Goal: Task Accomplishment & Management: Manage account settings

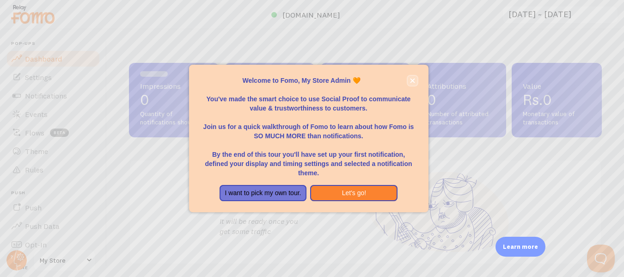
click at [414, 80] on icon "close," at bounding box center [412, 80] width 5 height 5
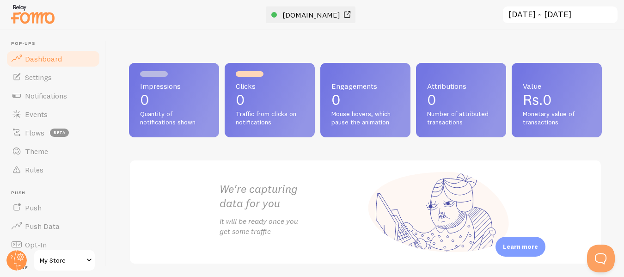
click at [338, 16] on span "[DOMAIN_NAME]" at bounding box center [311, 14] width 58 height 9
click at [51, 85] on link "Settings" at bounding box center [53, 77] width 95 height 18
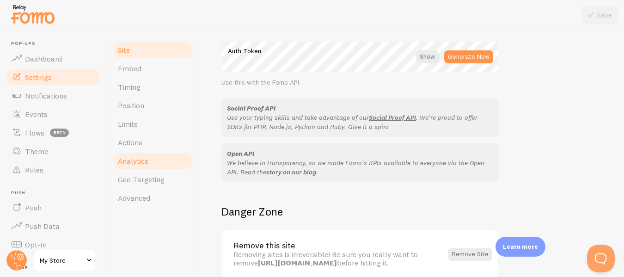
scroll to position [457, 0]
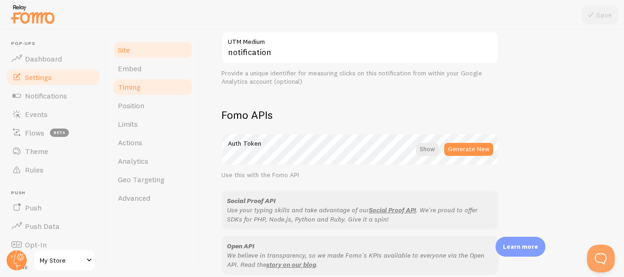
click at [146, 85] on link "Timing" at bounding box center [152, 87] width 81 height 18
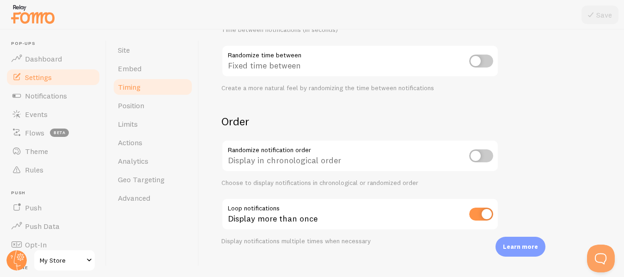
scroll to position [270, 0]
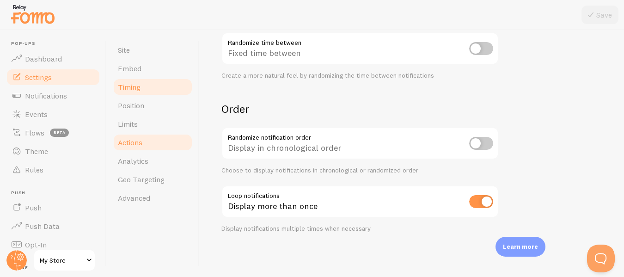
click at [146, 148] on link "Actions" at bounding box center [152, 142] width 81 height 18
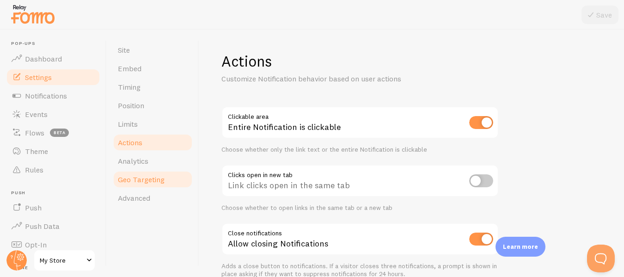
click at [134, 188] on link "Geo Targeting" at bounding box center [152, 179] width 81 height 18
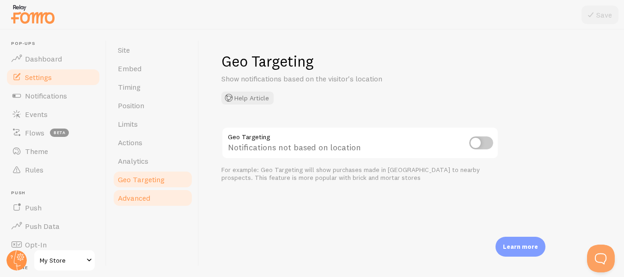
click at [137, 200] on span "Advanced" at bounding box center [134, 197] width 32 height 9
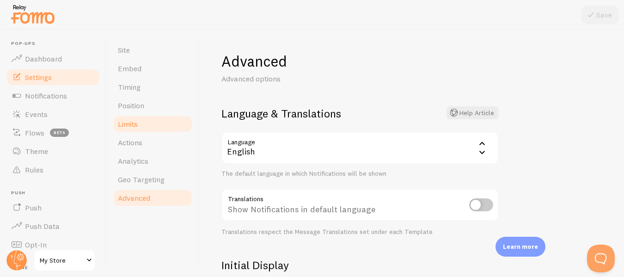
click at [131, 122] on span "Limits" at bounding box center [128, 123] width 20 height 9
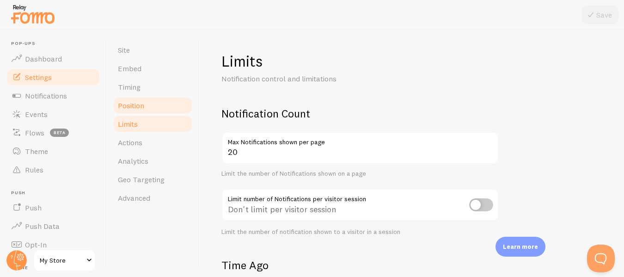
click at [143, 101] on span "Position" at bounding box center [131, 105] width 26 height 9
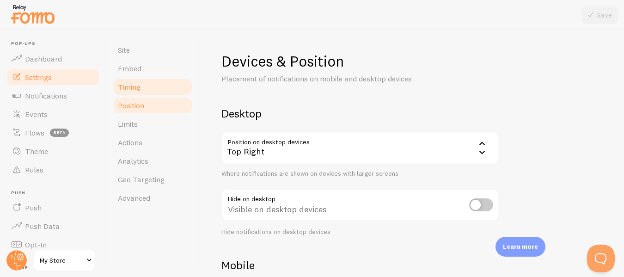
click at [151, 84] on link "Timing" at bounding box center [152, 87] width 81 height 18
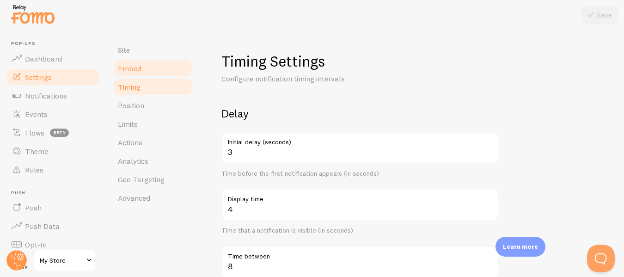
click at [139, 67] on span "Embed" at bounding box center [130, 68] width 24 height 9
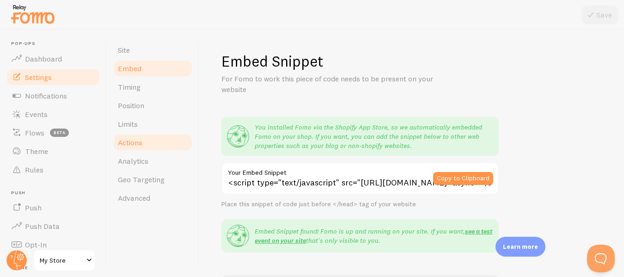
click at [140, 141] on span "Actions" at bounding box center [130, 142] width 24 height 9
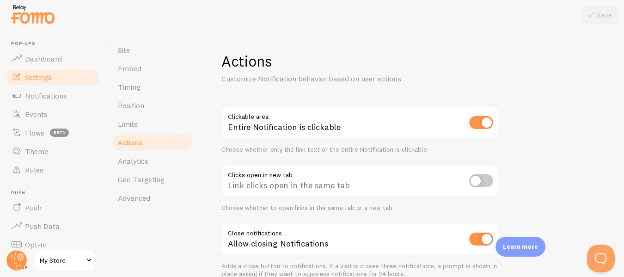
scroll to position [46, 0]
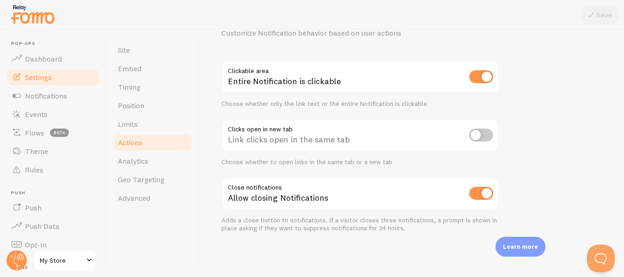
click at [490, 138] on input "checkbox" at bounding box center [481, 134] width 24 height 13
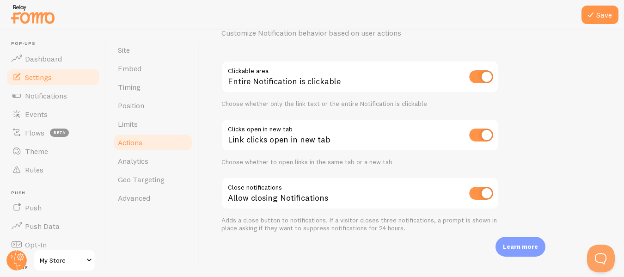
click at [473, 137] on input "checkbox" at bounding box center [481, 134] width 24 height 13
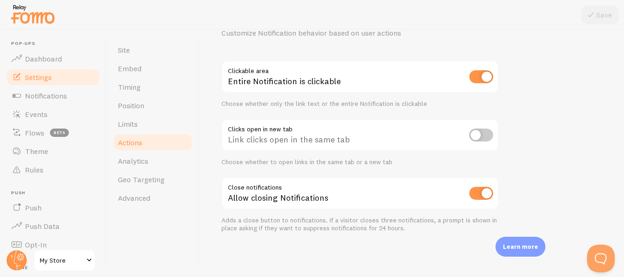
click at [484, 135] on input "checkbox" at bounding box center [481, 134] width 24 height 13
checkbox input "true"
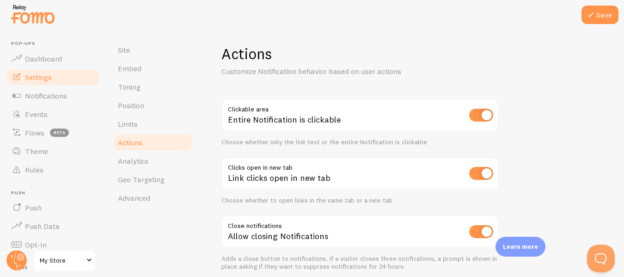
scroll to position [0, 0]
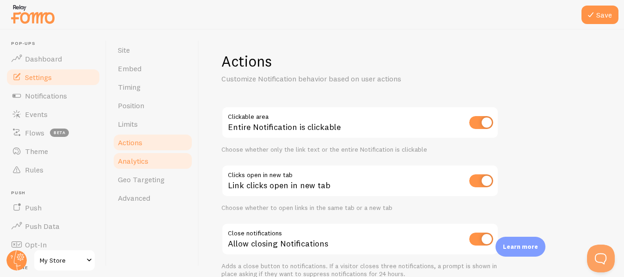
click at [148, 169] on link "Analytics" at bounding box center [152, 161] width 81 height 18
click at [143, 108] on span "Position" at bounding box center [131, 105] width 26 height 9
click at [145, 110] on link "Position" at bounding box center [152, 105] width 81 height 18
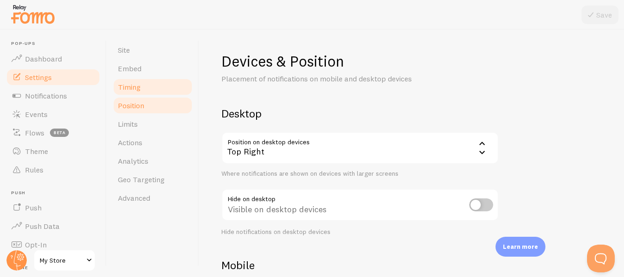
click at [142, 86] on link "Timing" at bounding box center [152, 87] width 81 height 18
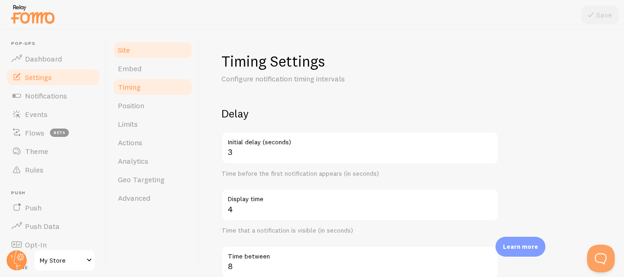
click at [147, 59] on link "Site" at bounding box center [152, 50] width 81 height 18
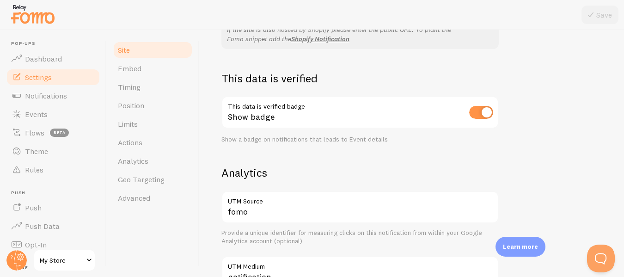
scroll to position [277, 0]
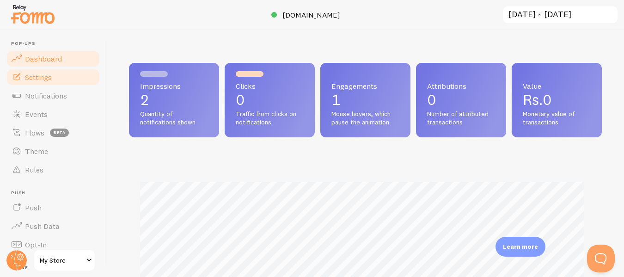
click at [47, 80] on span "Settings" at bounding box center [38, 77] width 27 height 9
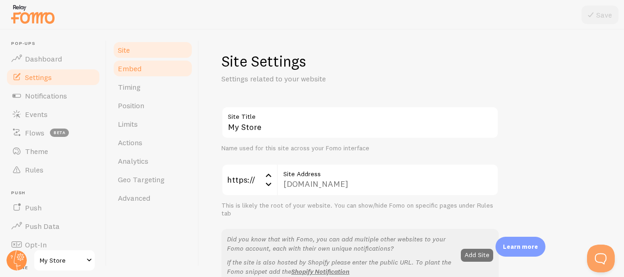
click at [137, 72] on span "Embed" at bounding box center [130, 68] width 24 height 9
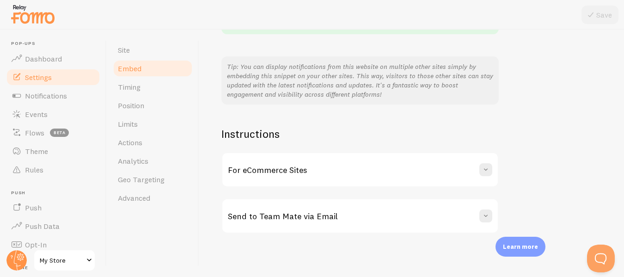
scroll to position [219, 0]
click at [169, 84] on link "Timing" at bounding box center [152, 87] width 81 height 18
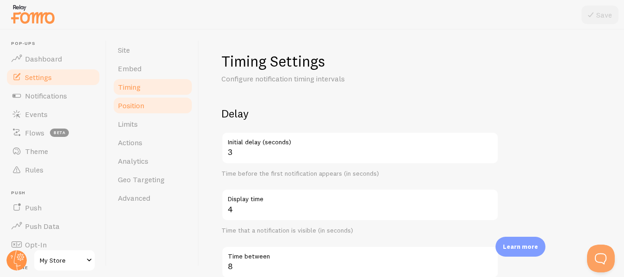
click at [153, 109] on link "Position" at bounding box center [152, 105] width 81 height 18
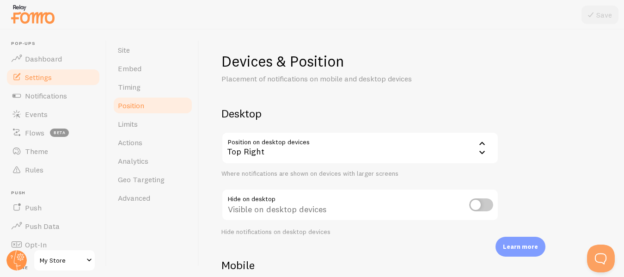
click at [482, 151] on icon at bounding box center [481, 151] width 11 height 11
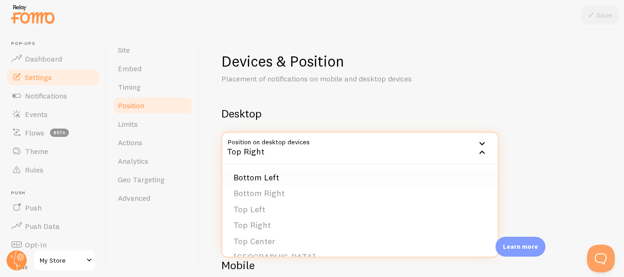
click at [274, 181] on li "Bottom Left" at bounding box center [359, 178] width 275 height 16
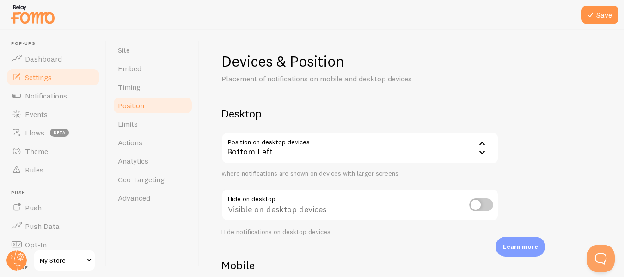
scroll to position [46, 0]
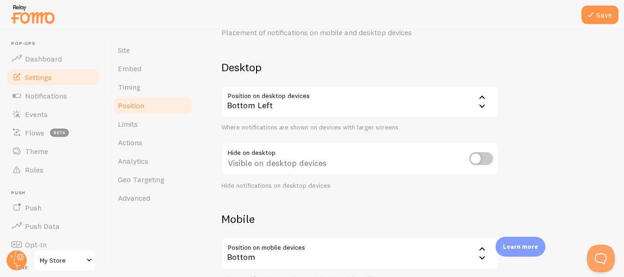
click at [485, 160] on input "checkbox" at bounding box center [481, 158] width 24 height 13
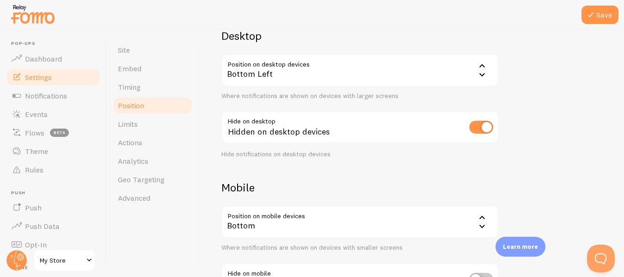
scroll to position [92, 0]
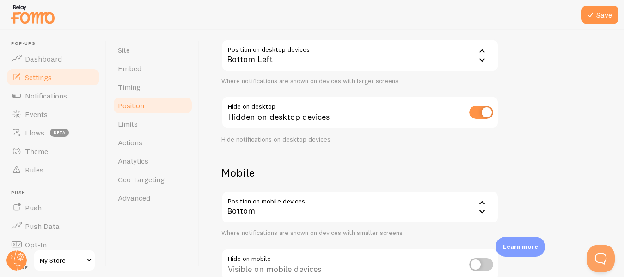
click at [480, 204] on icon at bounding box center [481, 202] width 11 height 11
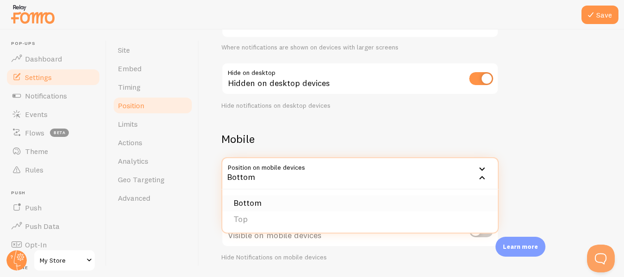
scroll to position [139, 0]
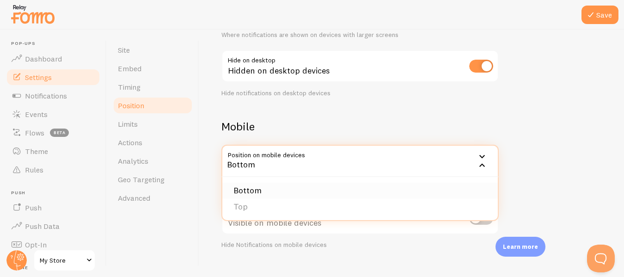
click at [273, 194] on li "Bottom" at bounding box center [359, 191] width 275 height 16
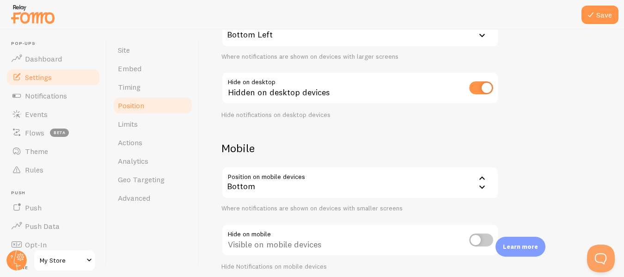
scroll to position [109, 0]
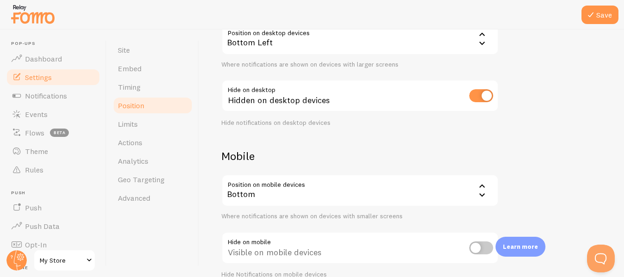
click at [475, 98] on input "checkbox" at bounding box center [481, 95] width 24 height 13
checkbox input "false"
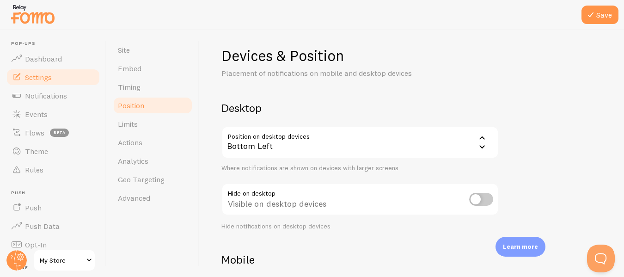
scroll to position [0, 0]
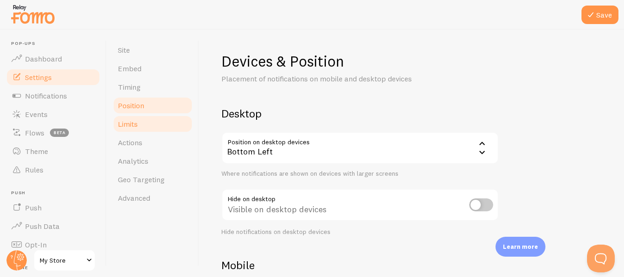
click at [132, 128] on link "Limits" at bounding box center [152, 124] width 81 height 18
click at [599, 12] on button "Save" at bounding box center [599, 15] width 37 height 18
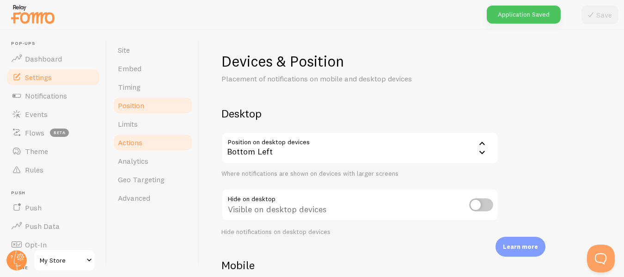
click at [130, 143] on span "Actions" at bounding box center [130, 142] width 24 height 9
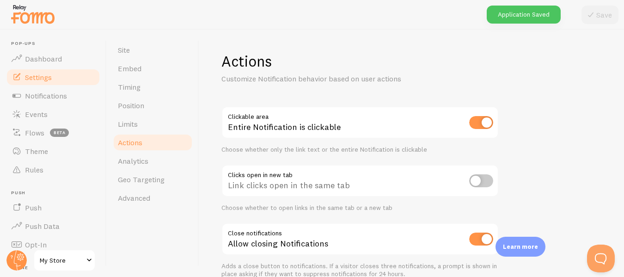
scroll to position [46, 0]
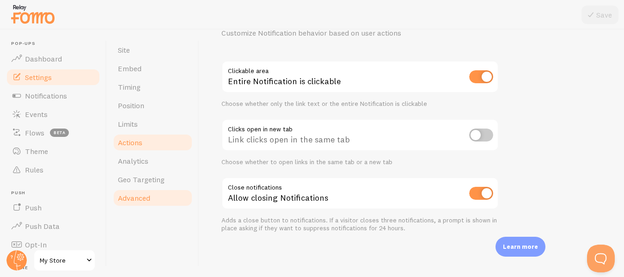
click at [157, 194] on link "Advanced" at bounding box center [152, 198] width 81 height 18
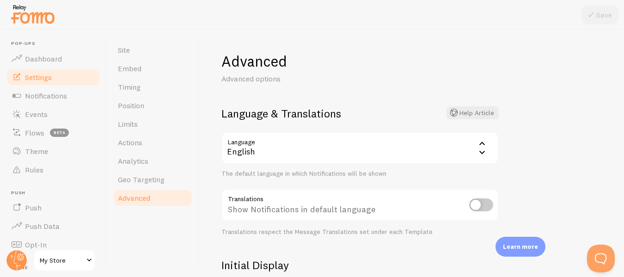
scroll to position [46, 0]
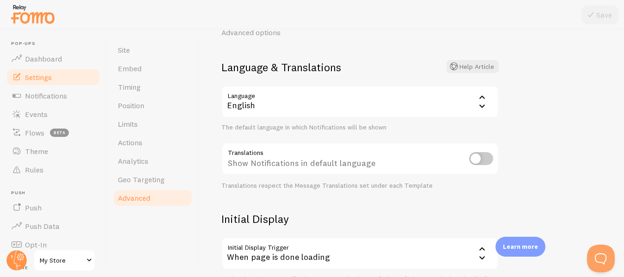
click at [491, 161] on input "checkbox" at bounding box center [481, 158] width 24 height 13
click at [477, 162] on input "checkbox" at bounding box center [481, 158] width 24 height 13
checkbox input "false"
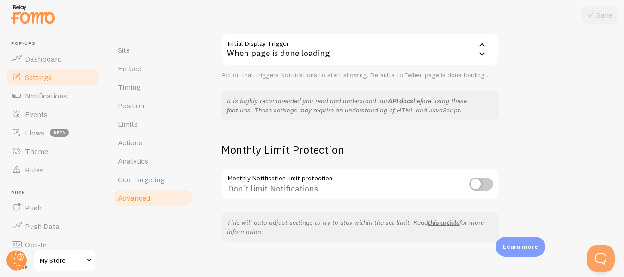
scroll to position [259, 0]
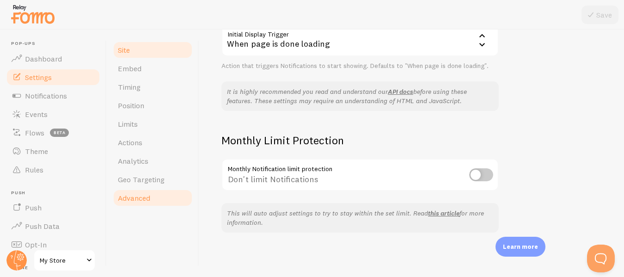
click at [154, 55] on link "Site" at bounding box center [152, 50] width 81 height 18
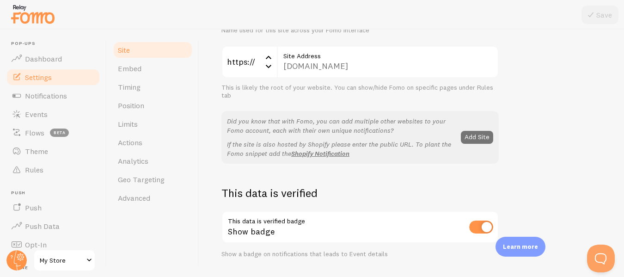
scroll to position [185, 0]
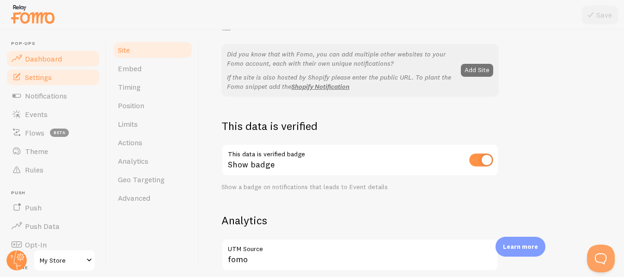
click at [59, 60] on span "Dashboard" at bounding box center [43, 58] width 37 height 9
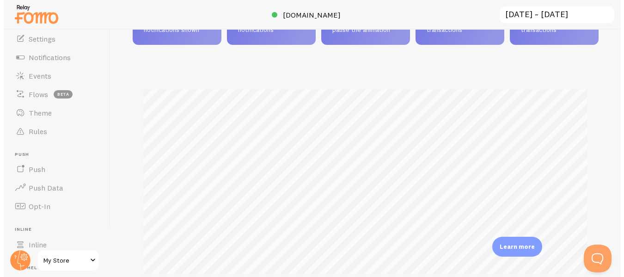
scroll to position [461817, 461594]
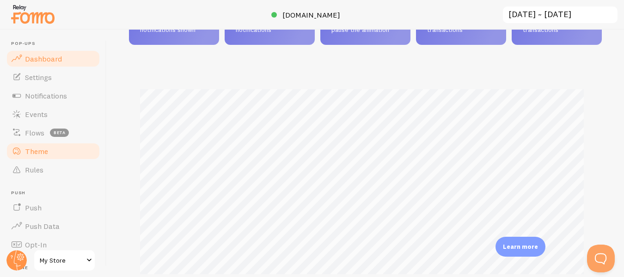
click at [32, 151] on span "Theme" at bounding box center [36, 150] width 23 height 9
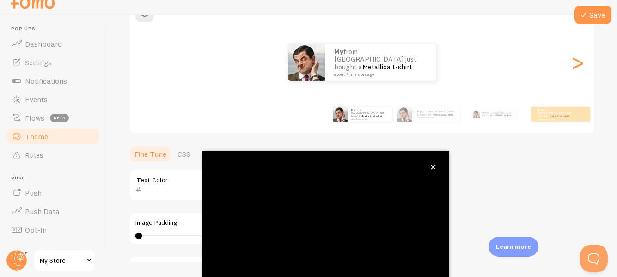
scroll to position [110, 0]
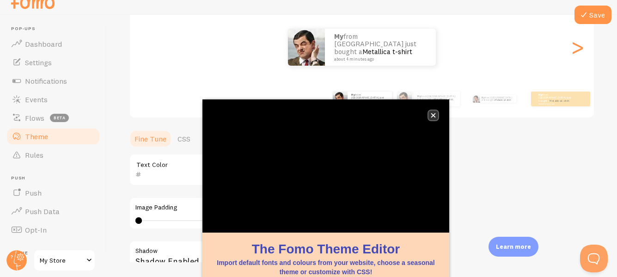
click at [433, 115] on icon "close," at bounding box center [433, 115] width 5 height 5
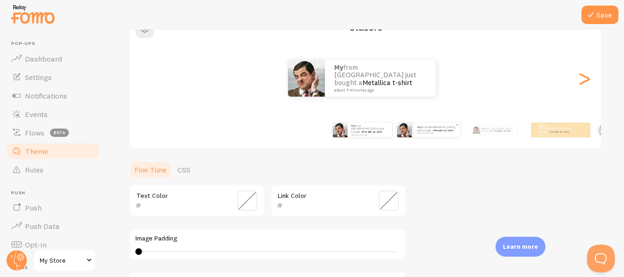
scroll to position [63, 0]
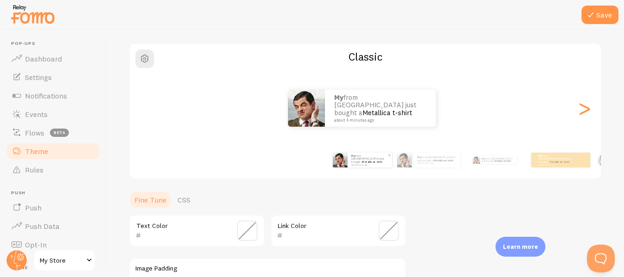
click at [369, 166] on div "My from Pakistan just bought a Metallica t-shirt about 4 minutes ago" at bounding box center [369, 159] width 44 height 15
click at [406, 165] on img at bounding box center [404, 159] width 15 height 15
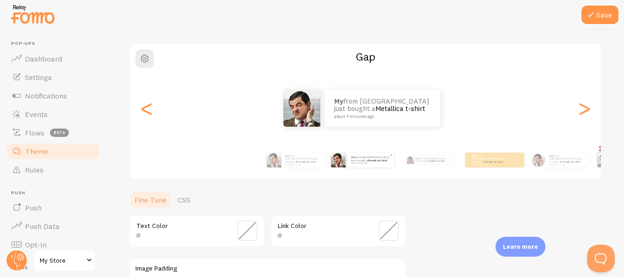
click at [371, 163] on small "about 4 minutes ago" at bounding box center [370, 163] width 38 height 2
click at [417, 166] on div "My from Pakistan just bought a Metallica t-shirt about 4 minutes ago" at bounding box center [428, 160] width 59 height 26
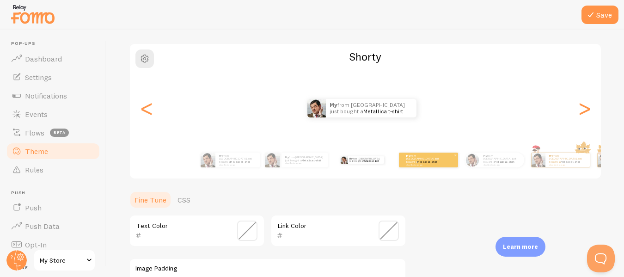
click at [421, 165] on div "My from Pakistan just bought a Metallica t-shirt about 4 minutes ago" at bounding box center [428, 159] width 59 height 15
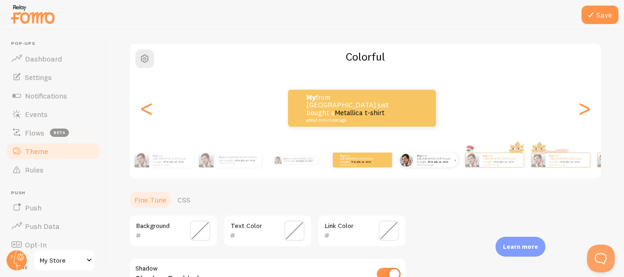
click at [434, 164] on small "about 4 minutes ago" at bounding box center [435, 165] width 36 height 2
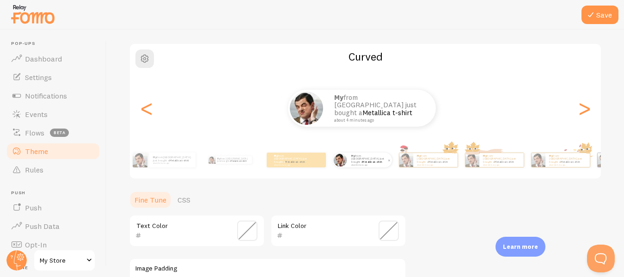
click at [434, 164] on small "about 4 minutes ago" at bounding box center [435, 165] width 36 height 2
type input "0"
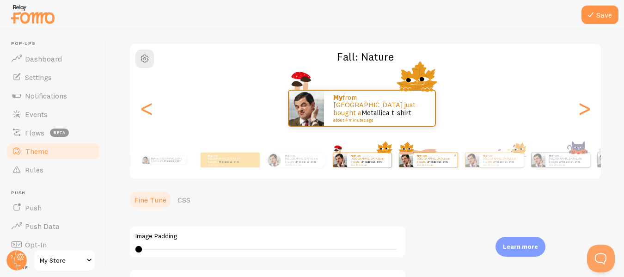
click at [444, 164] on small "about 4 minutes ago" at bounding box center [435, 165] width 36 height 2
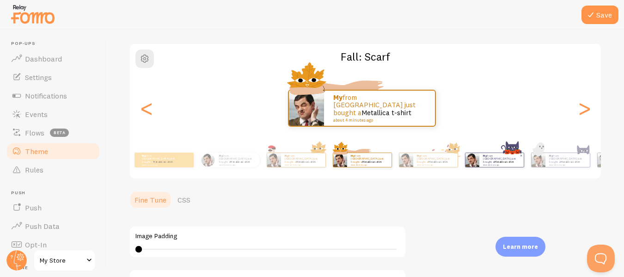
click at [478, 166] on img at bounding box center [472, 160] width 14 height 14
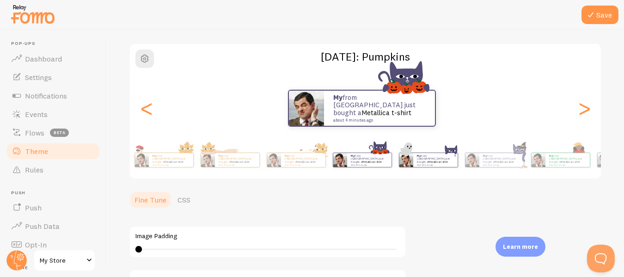
click at [447, 167] on div "My from Pakistan just bought a Metallica t-shirt about 4 minutes ago" at bounding box center [435, 160] width 44 height 14
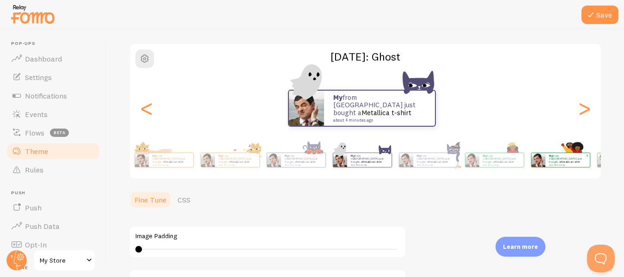
click at [573, 164] on small "about 4 minutes ago" at bounding box center [567, 165] width 36 height 2
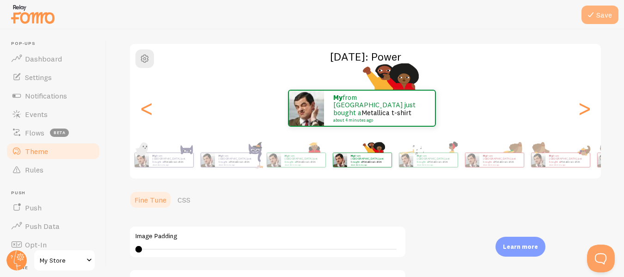
click at [599, 20] on button "Save" at bounding box center [599, 15] width 37 height 18
click at [615, 14] on button "Save" at bounding box center [599, 15] width 37 height 18
